Goal: Information Seeking & Learning: Learn about a topic

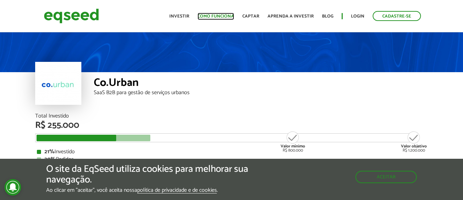
click at [214, 14] on link "Como funciona" at bounding box center [215, 16] width 37 height 4
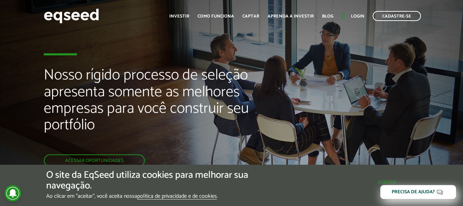
drag, startPoint x: 358, startPoint y: 180, endPoint x: 314, endPoint y: 164, distance: 47.2
click at [359, 180] on button "Aceitar" at bounding box center [386, 182] width 60 height 11
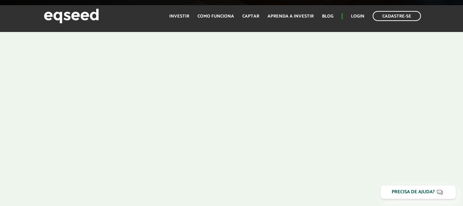
scroll to position [241, 0]
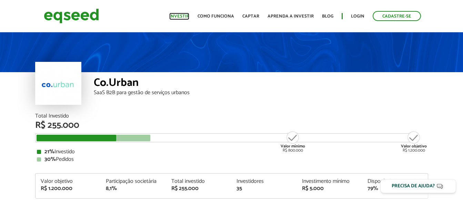
click at [181, 15] on link "Investir" at bounding box center [179, 16] width 20 height 4
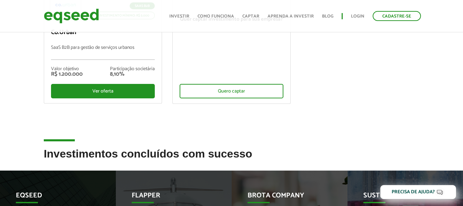
scroll to position [76, 0]
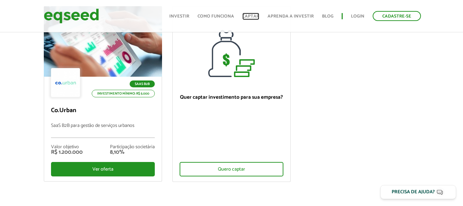
click at [252, 17] on link "Captar" at bounding box center [250, 16] width 17 height 4
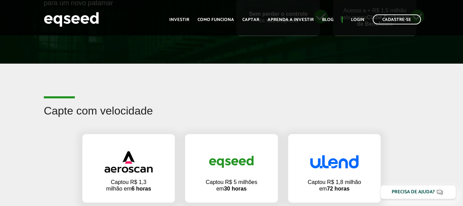
scroll to position [448, 0]
